Goal: Task Accomplishment & Management: Complete application form

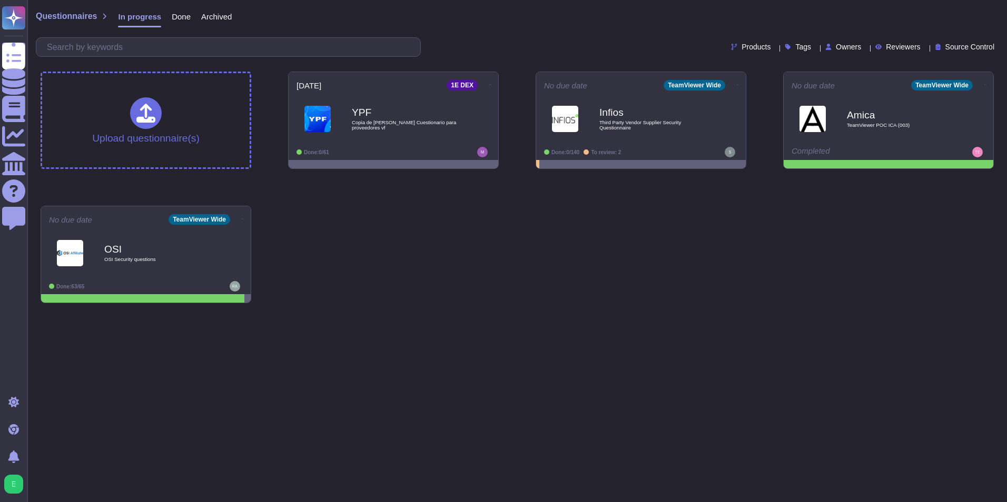
click at [564, 243] on div "Upload questionnaire(s) [DATE] 1E DEX YPF Copia de Matriz Saas Cuestionario par…" at bounding box center [517, 187] width 970 height 248
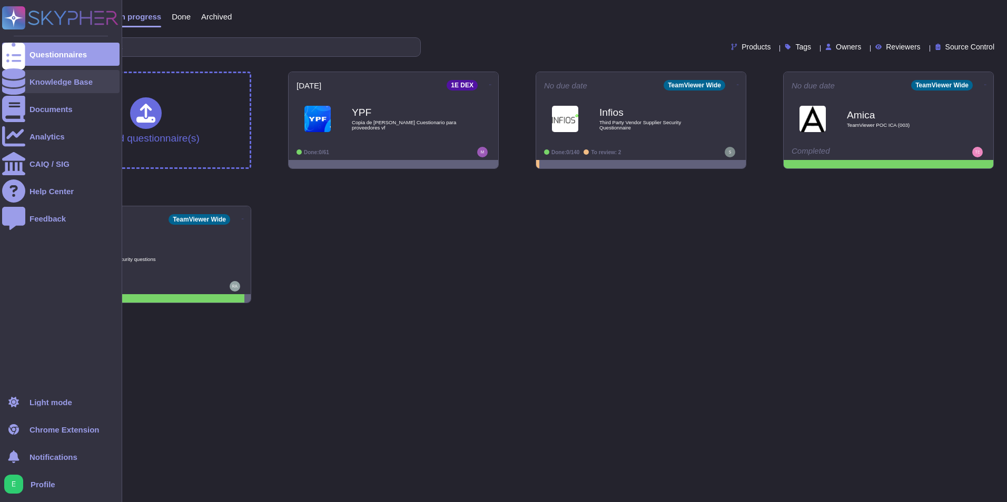
click at [21, 79] on div at bounding box center [13, 81] width 23 height 23
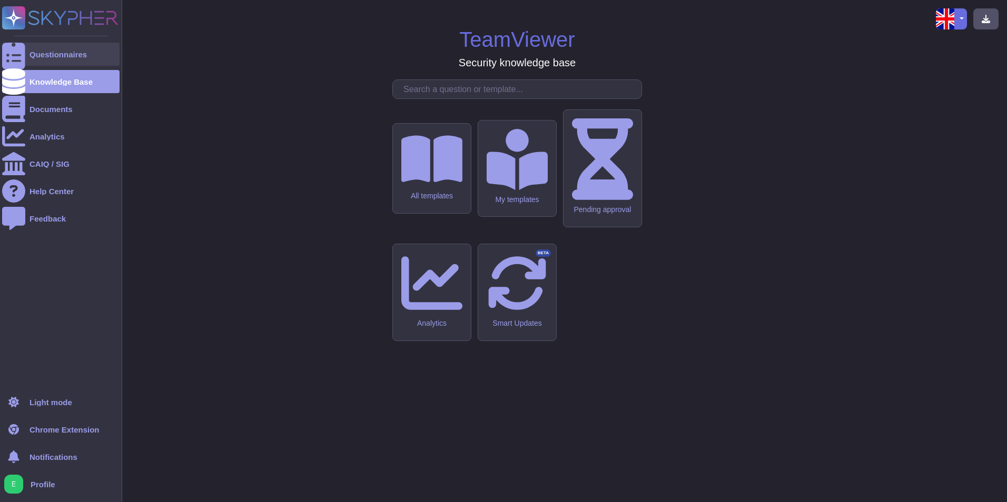
click at [11, 55] on icon at bounding box center [13, 54] width 23 height 31
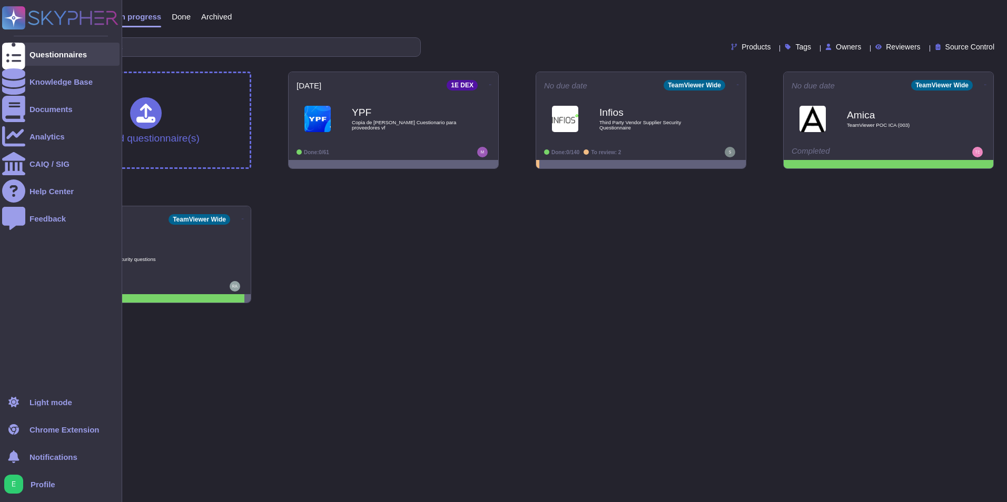
click at [31, 48] on div "Questionnaires" at bounding box center [60, 54] width 117 height 23
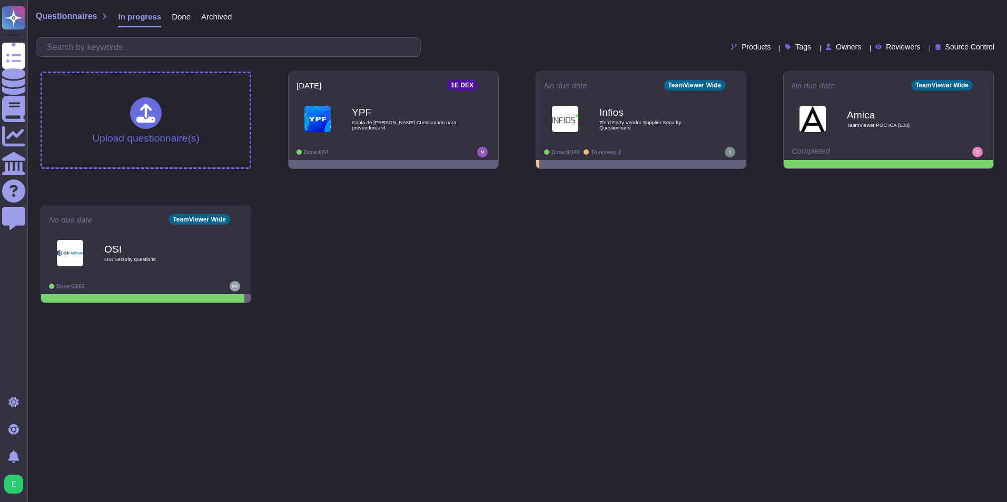
click at [214, 20] on span "Archived" at bounding box center [216, 17] width 31 height 8
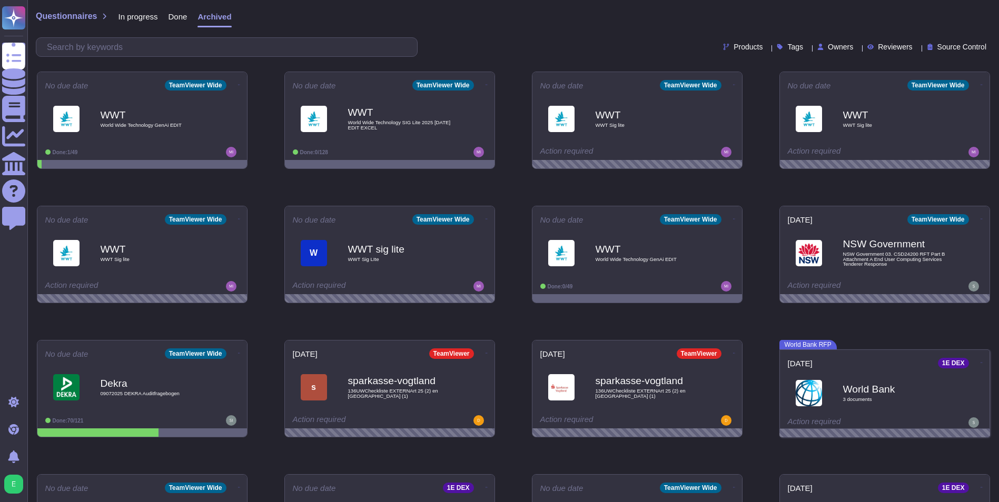
click at [149, 13] on span "In progress" at bounding box center [137, 17] width 39 height 8
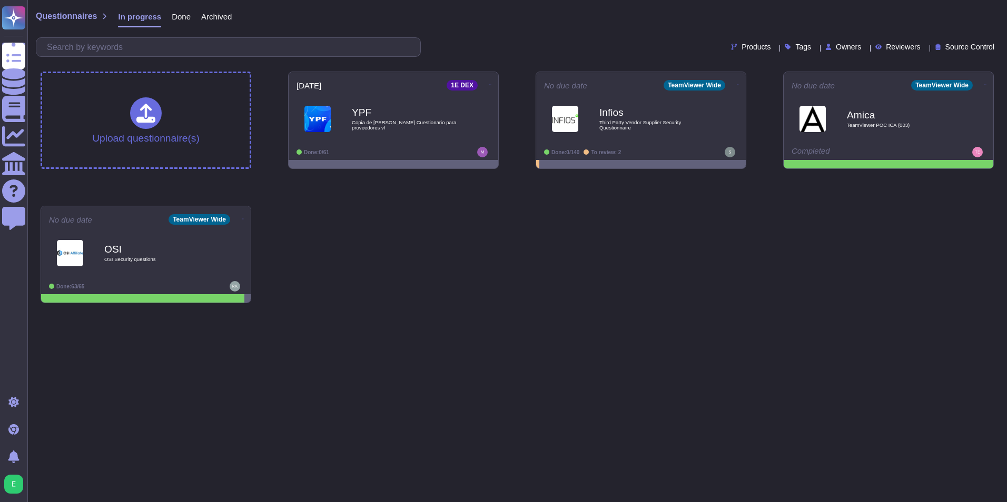
click at [178, 15] on span "Done" at bounding box center [181, 17] width 19 height 8
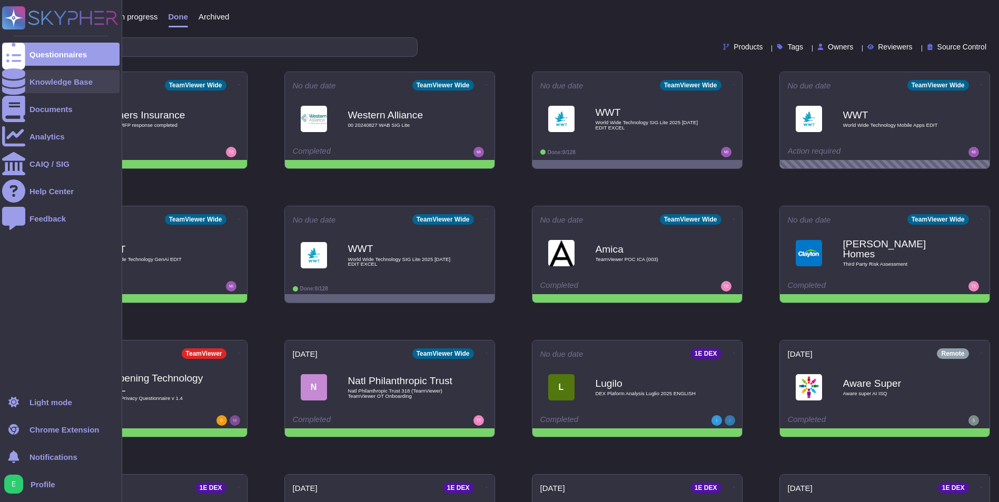
click at [16, 77] on icon at bounding box center [13, 81] width 23 height 26
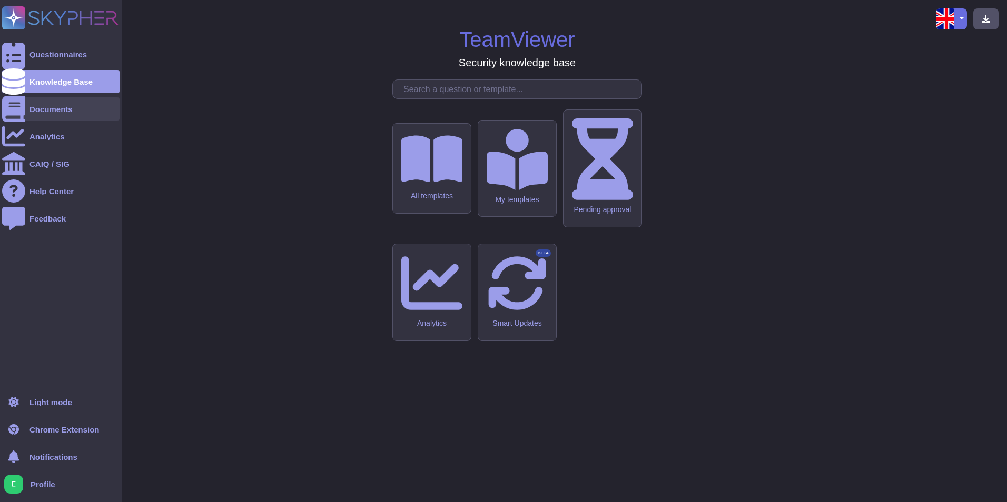
click at [36, 113] on div "Documents" at bounding box center [50, 109] width 43 height 8
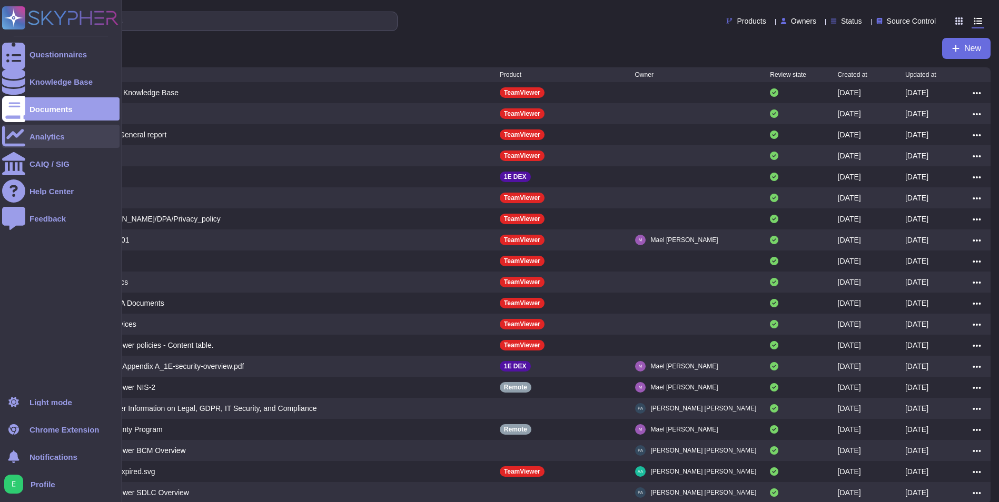
click at [17, 139] on icon at bounding box center [13, 136] width 23 height 23
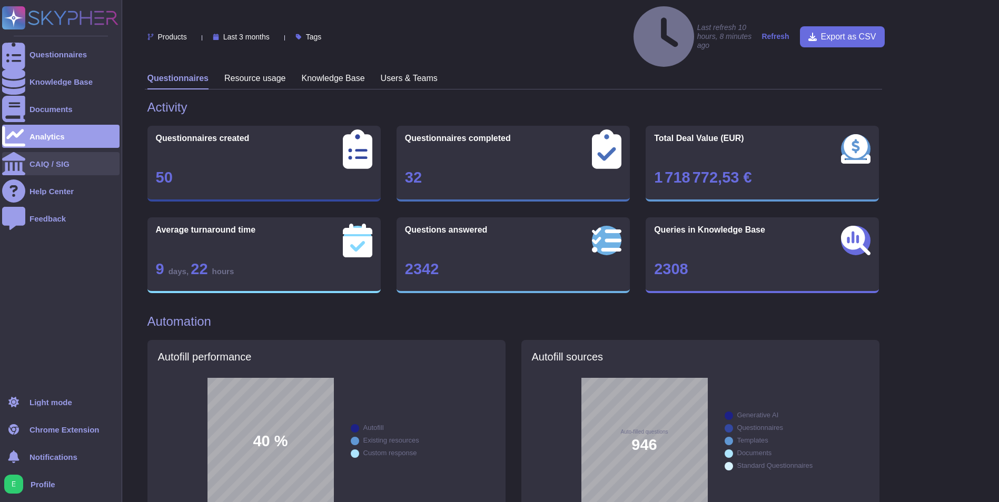
click at [49, 169] on div "CAIQ / SIG" at bounding box center [60, 163] width 117 height 23
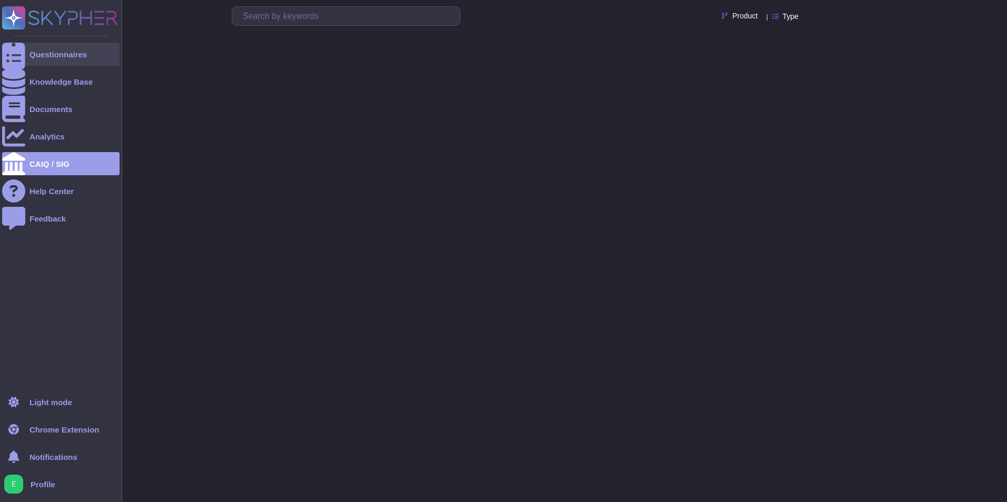
click at [48, 57] on div "Questionnaires" at bounding box center [57, 55] width 57 height 8
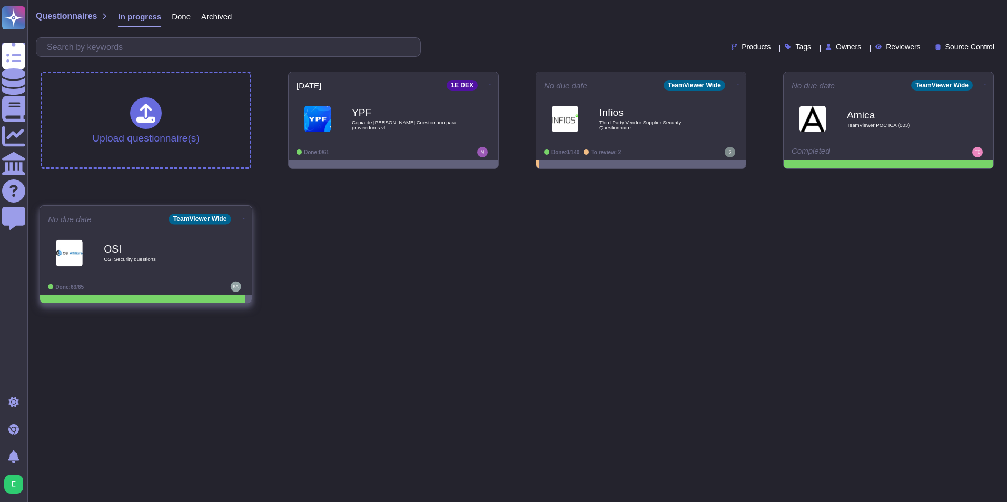
click at [148, 251] on b "OSI" at bounding box center [157, 249] width 106 height 10
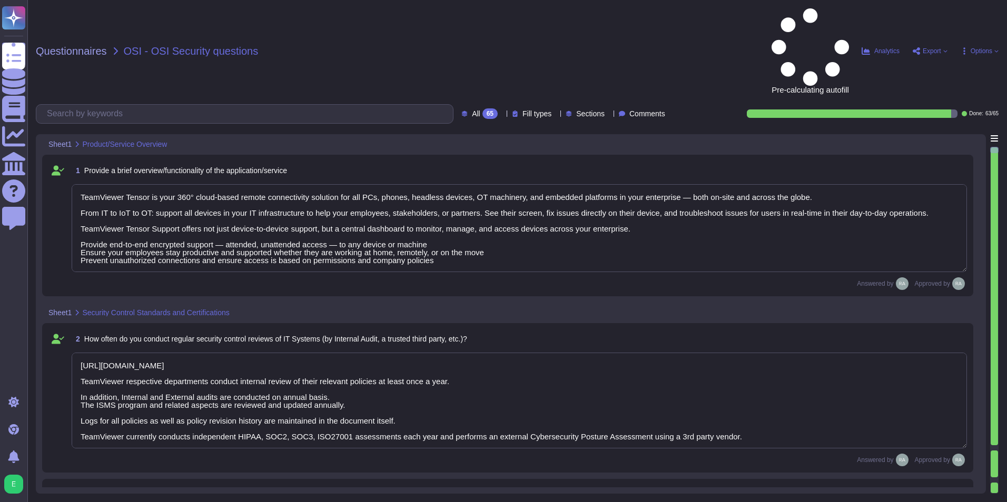
type textarea "TeamViewer Tensor is your 360° cloud-based remote connectivity solution for all…"
type textarea "[URL][DOMAIN_NAME] TeamViewer respective departments conduct internal review of…"
type textarea "Penetration testing includes testing of the network and application layers, as …"
type textarea "TeamViewer owns several certifications which includes but does not limit to: • …"
type textarea "We are not."
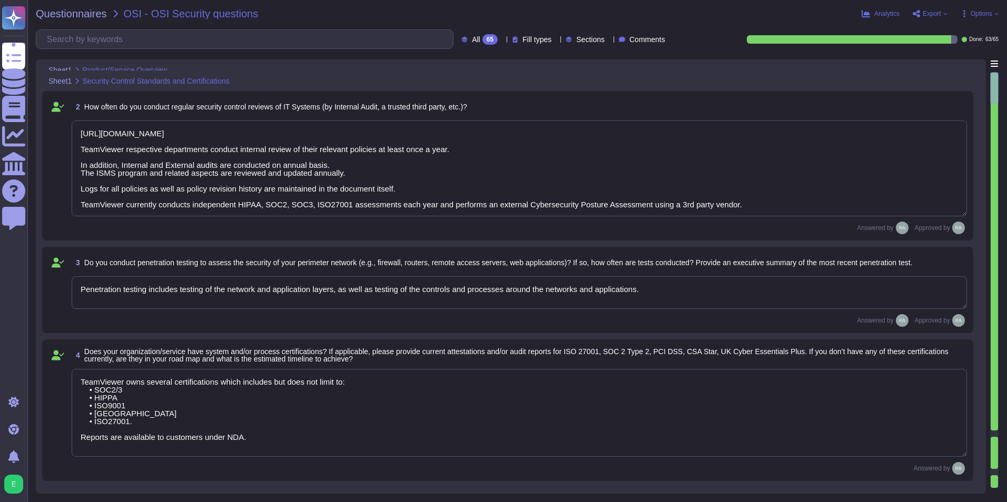
type textarea "We are not. We follow certain recommendations and best practices from NIST but …"
type textarea "We are not."
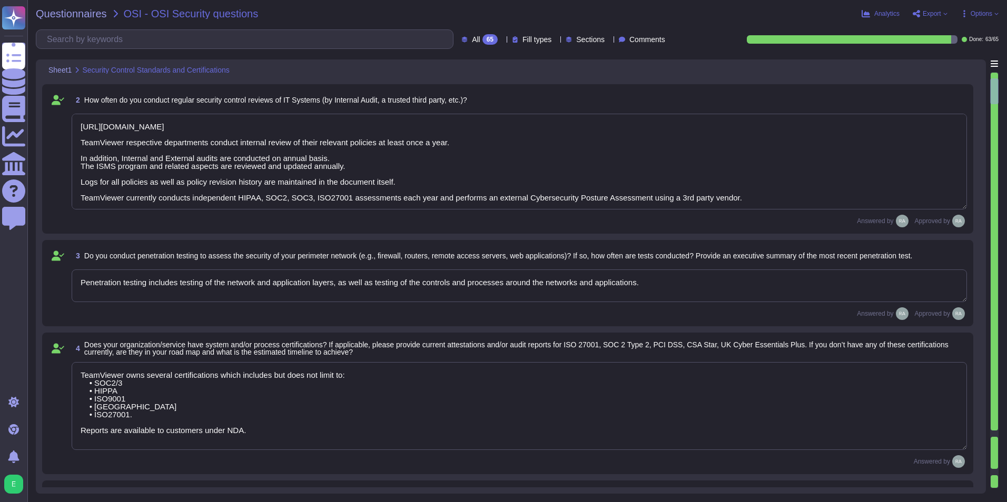
type textarea "We are not, as we are not legally bound by them."
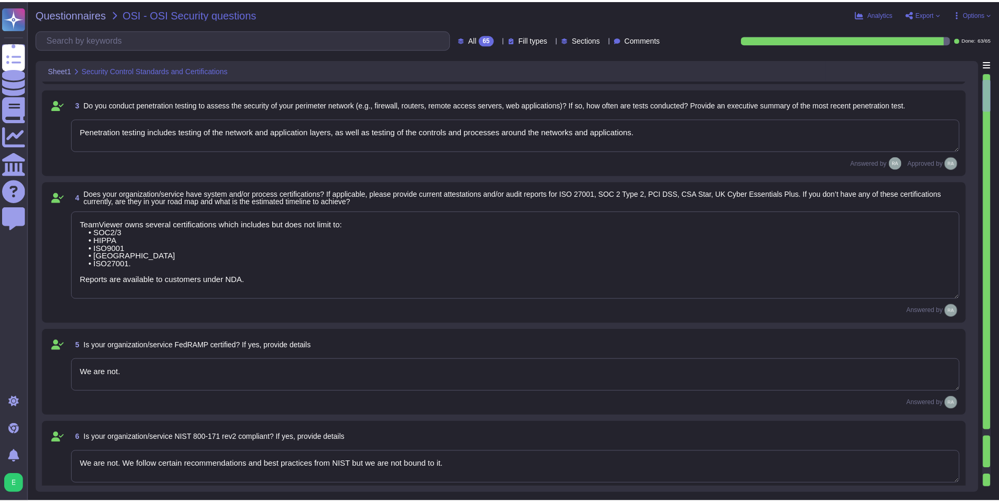
scroll to position [316, 0]
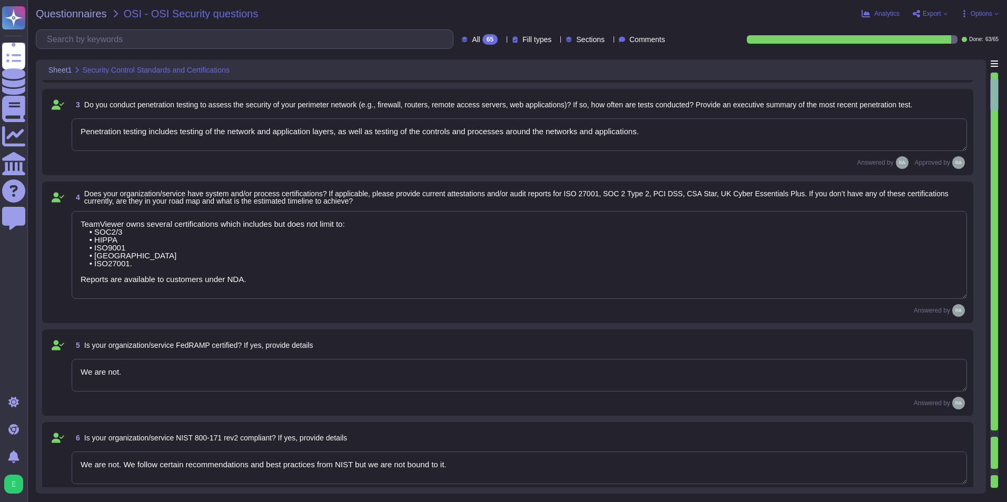
type textarea "We are not, as we are not legally bound by them."
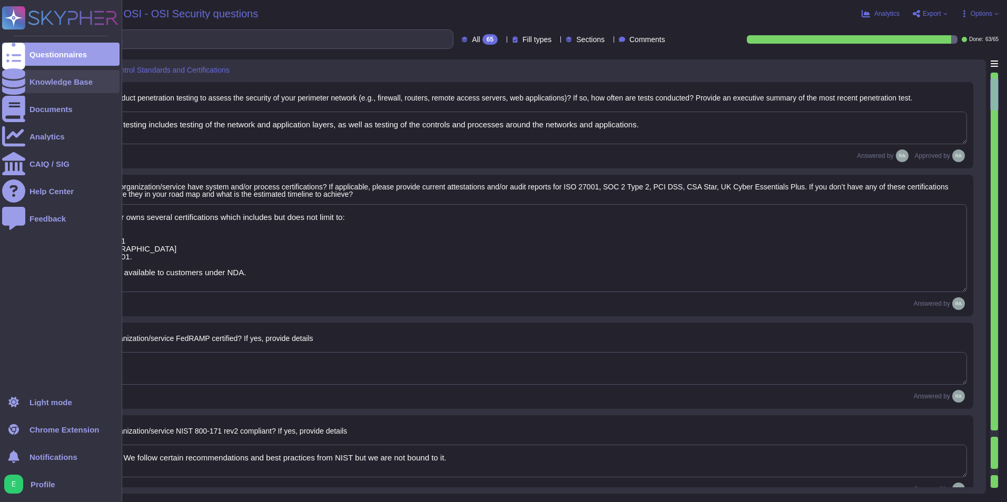
click at [94, 87] on div "Knowledge Base" at bounding box center [60, 81] width 117 height 23
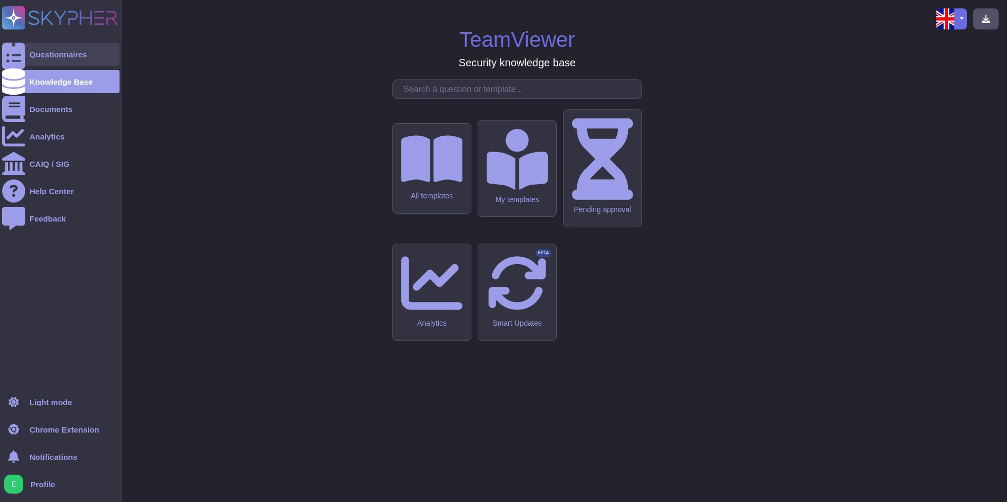
click at [84, 49] on div "Questionnaires" at bounding box center [60, 54] width 117 height 23
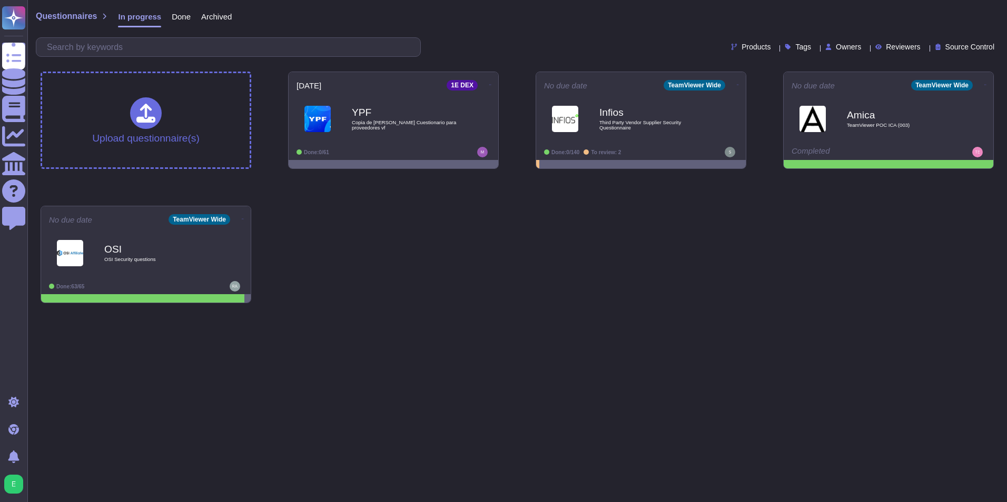
click at [183, 18] on span "Done" at bounding box center [181, 17] width 19 height 8
